Goal: Information Seeking & Learning: Learn about a topic

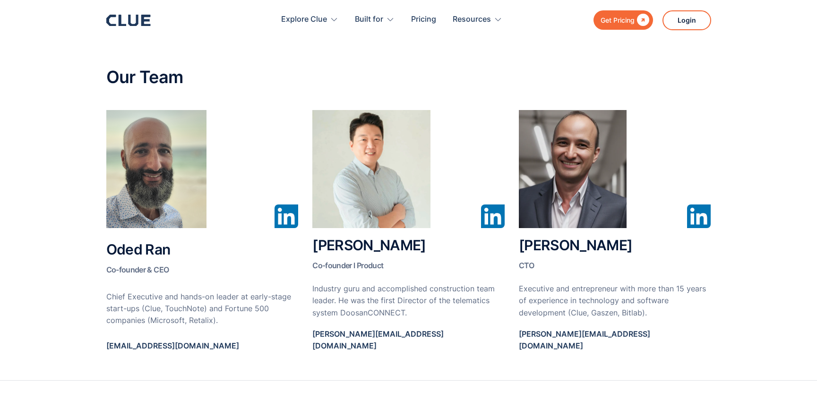
click at [147, 23] on icon at bounding box center [128, 20] width 44 height 11
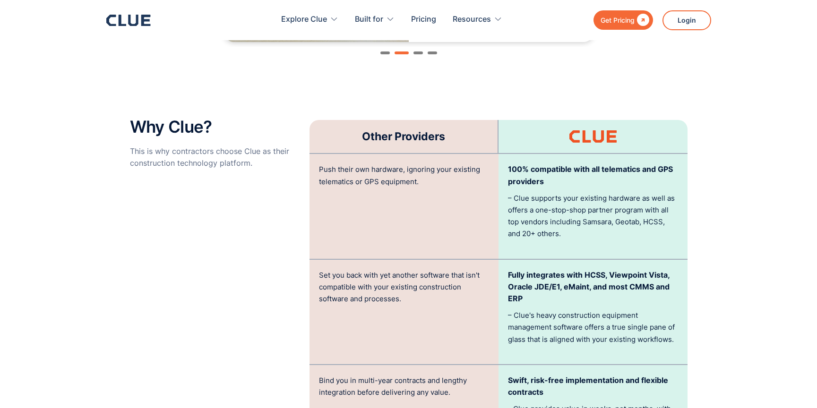
scroll to position [1853, 0]
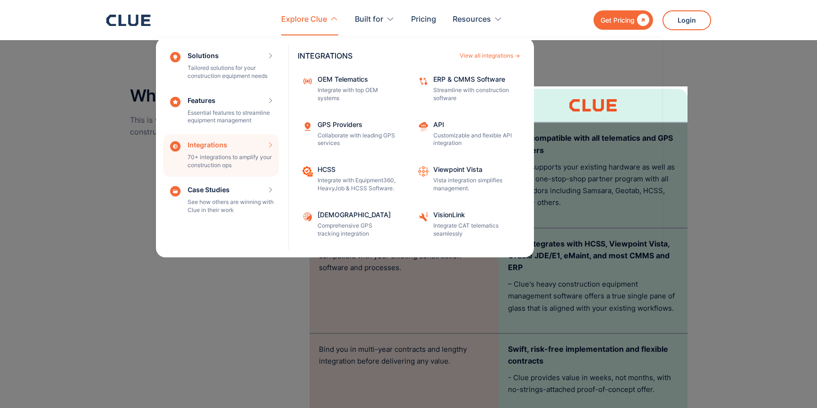
click at [236, 150] on div "Integrations 70+ integrations to amplify your construction ops INTEGRATIONS Vie…" at bounding box center [221, 155] width 116 height 43
click at [476, 56] on div "View all integrations" at bounding box center [486, 56] width 53 height 6
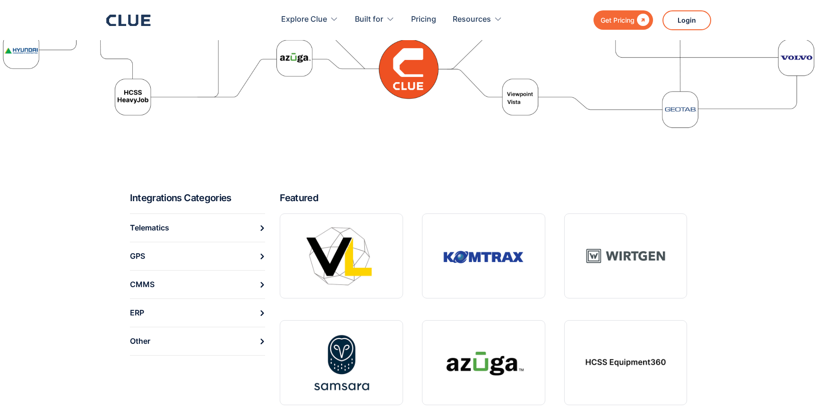
scroll to position [250, 0]
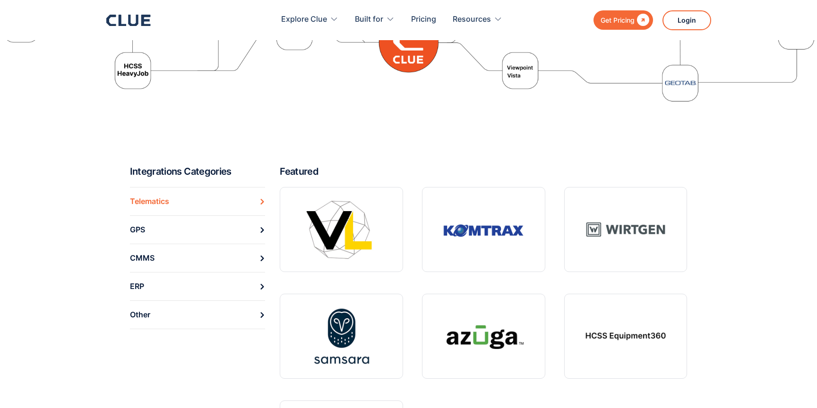
click at [262, 199] on icon at bounding box center [262, 202] width 6 height 6
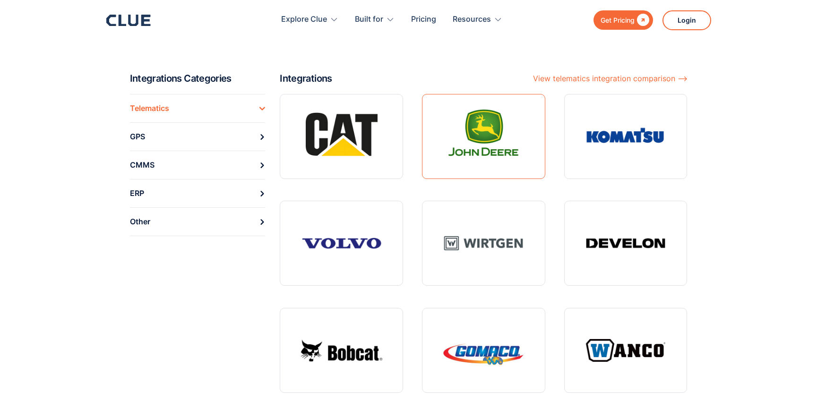
scroll to position [123, 0]
click at [263, 112] on link "Telematics" at bounding box center [198, 108] width 136 height 28
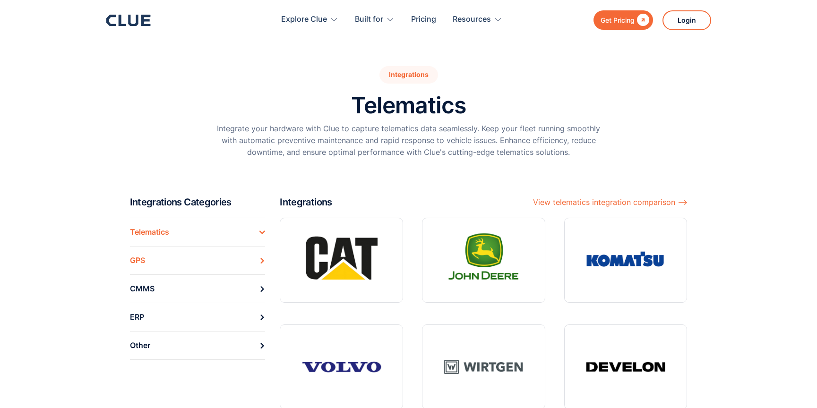
click at [260, 260] on icon at bounding box center [262, 261] width 6 height 6
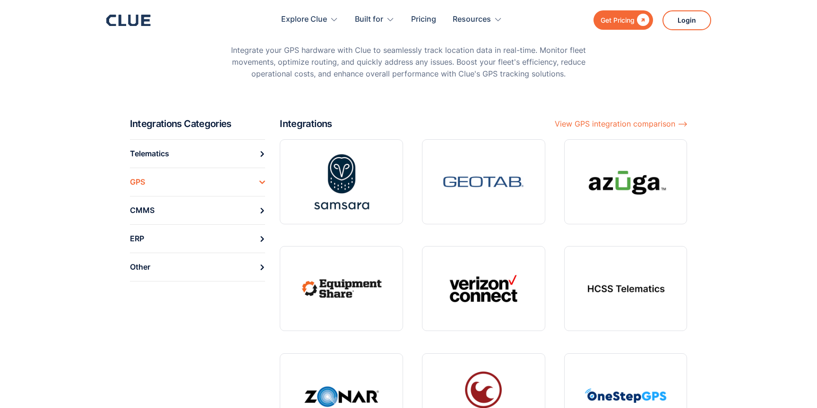
scroll to position [55, 0]
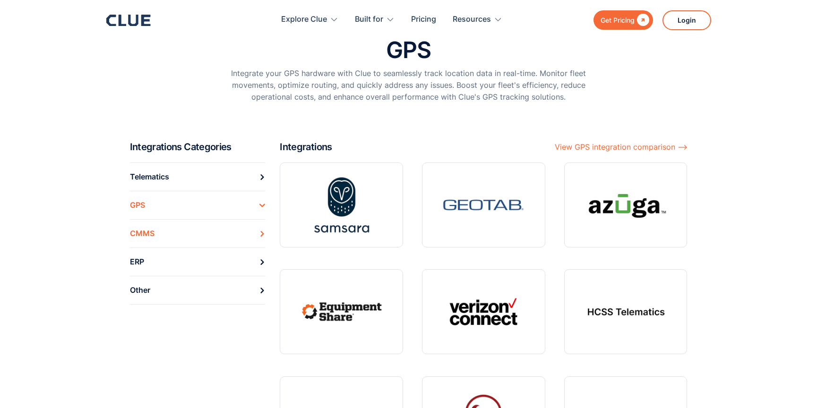
click at [264, 233] on icon at bounding box center [262, 234] width 6 height 6
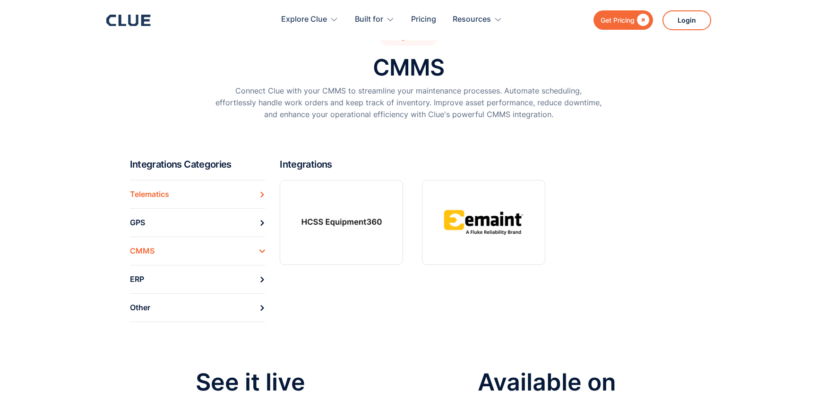
scroll to position [62, 0]
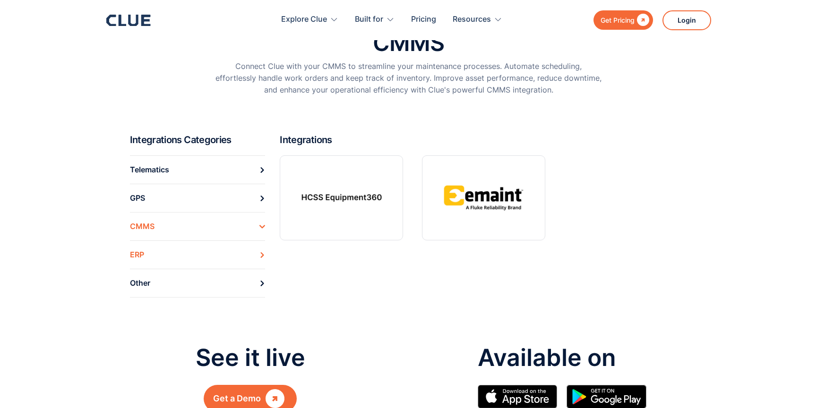
click at [261, 259] on link "ERP" at bounding box center [198, 254] width 136 height 28
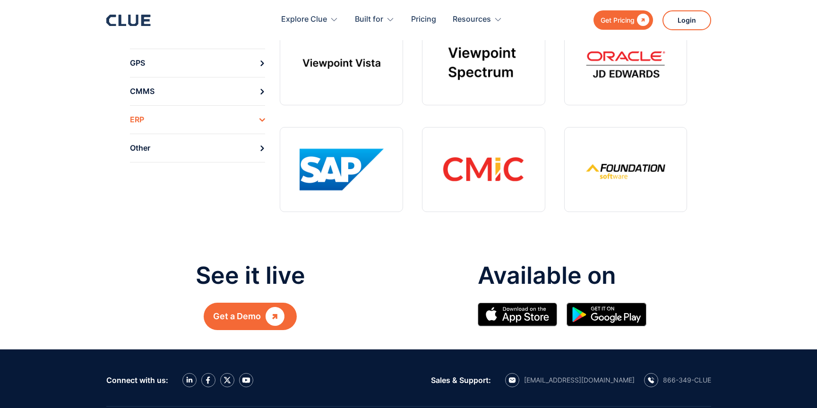
scroll to position [197, 0]
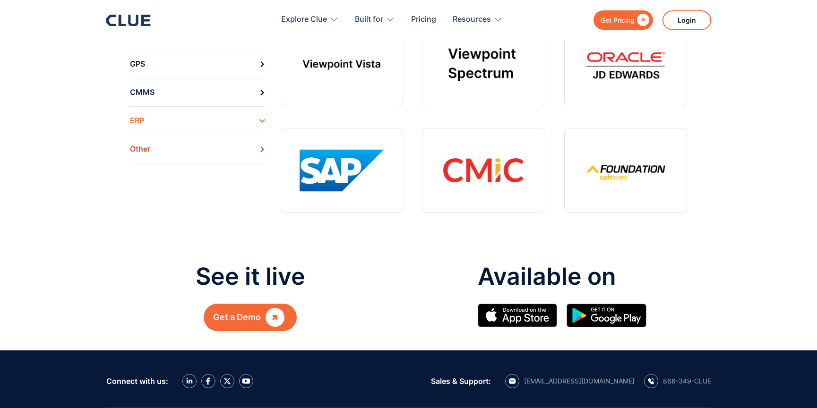
click at [261, 150] on icon at bounding box center [262, 149] width 6 height 6
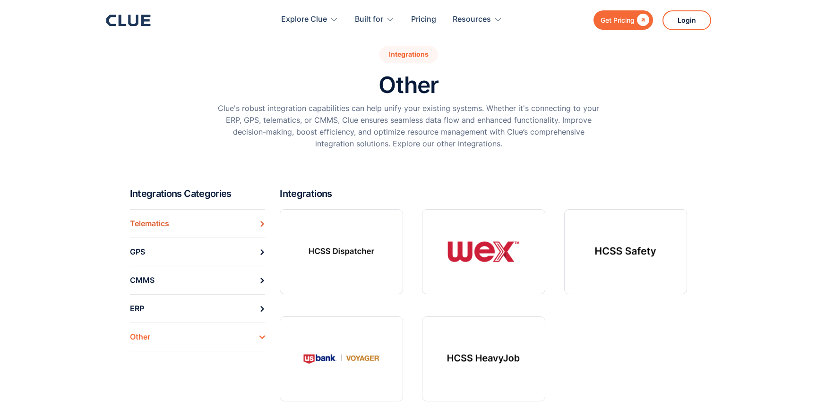
scroll to position [2, 0]
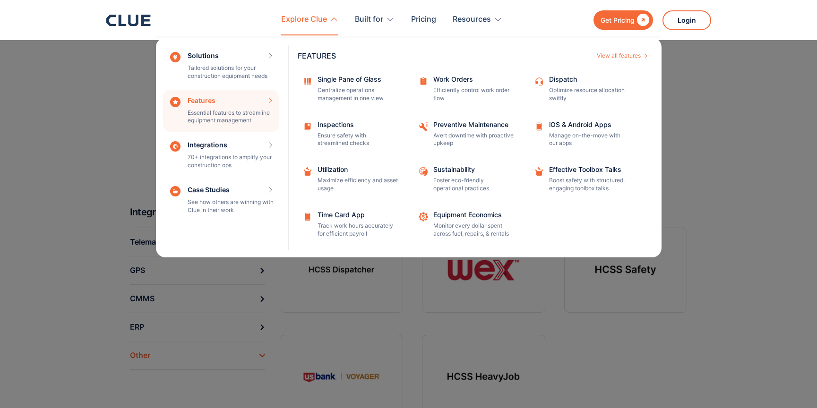
click at [252, 117] on div "Features Essential features to streamline equipment management Features View al…" at bounding box center [221, 111] width 116 height 43
click at [618, 57] on div "View all features" at bounding box center [619, 56] width 44 height 6
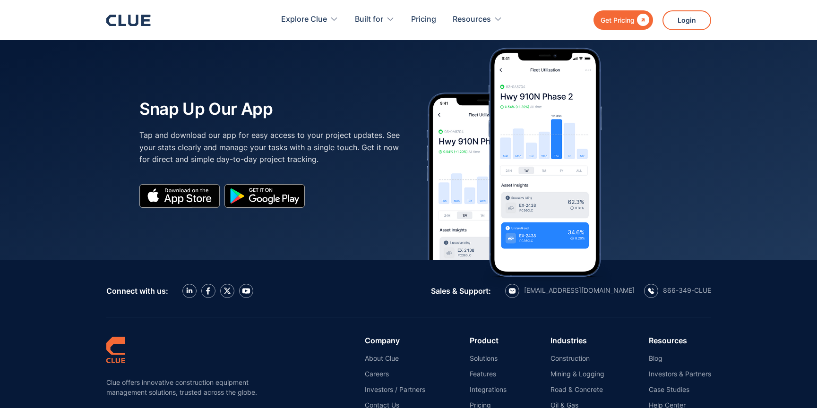
scroll to position [1737, 0]
